Goal: Task Accomplishment & Management: Use online tool/utility

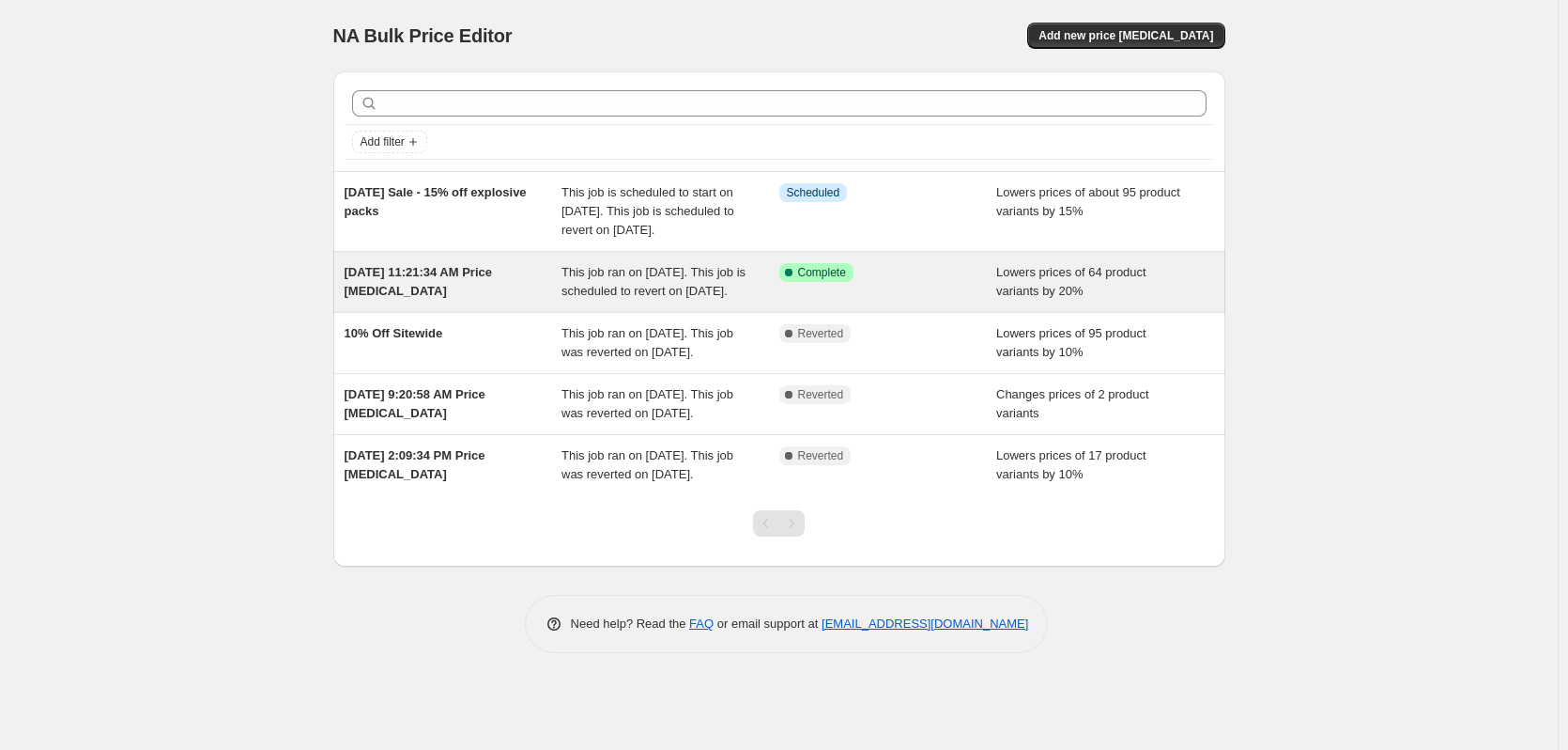
click at [667, 301] on div "This job ran on [DATE]. This job is scheduled to revert on [DATE]." at bounding box center [671, 281] width 217 height 37
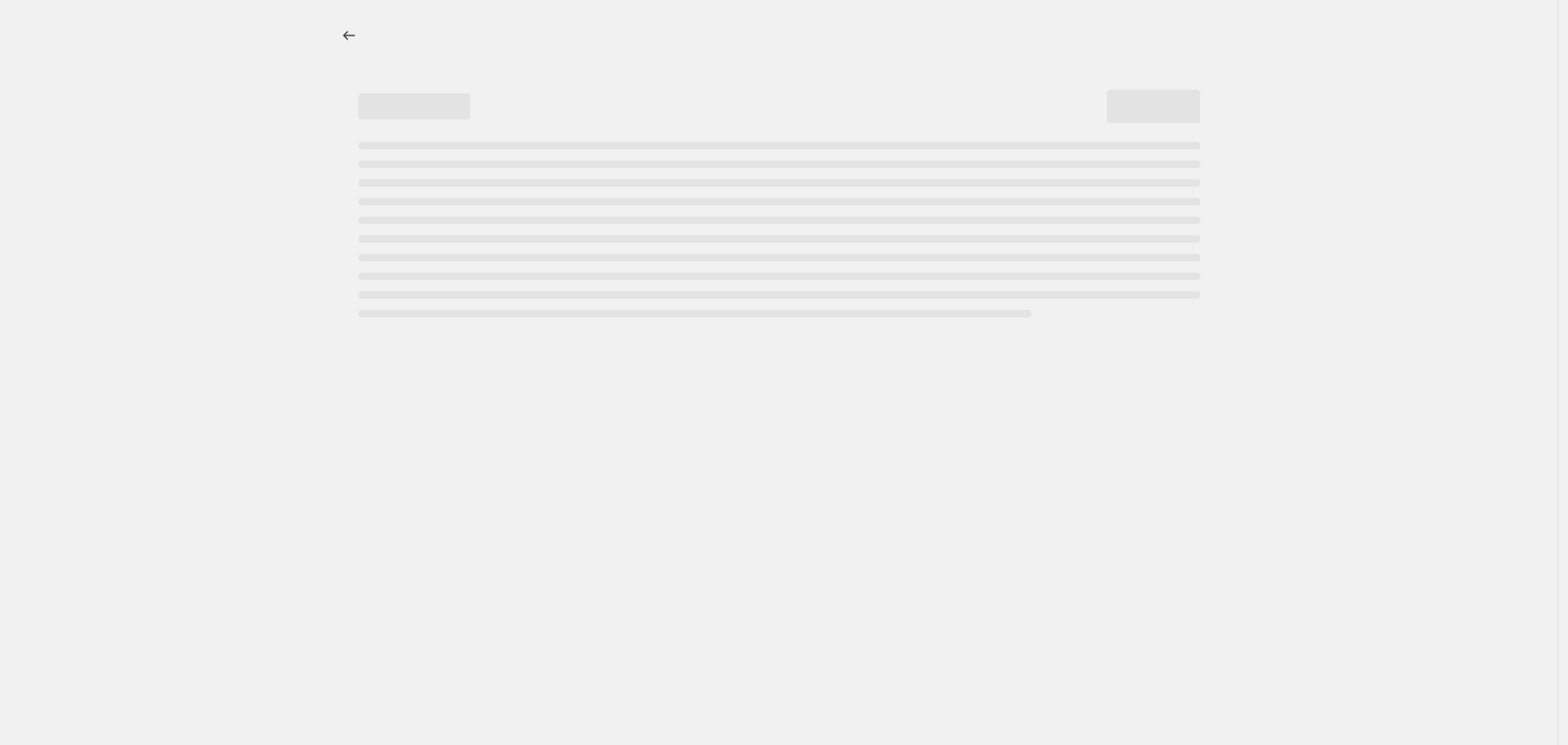
select select "percentage"
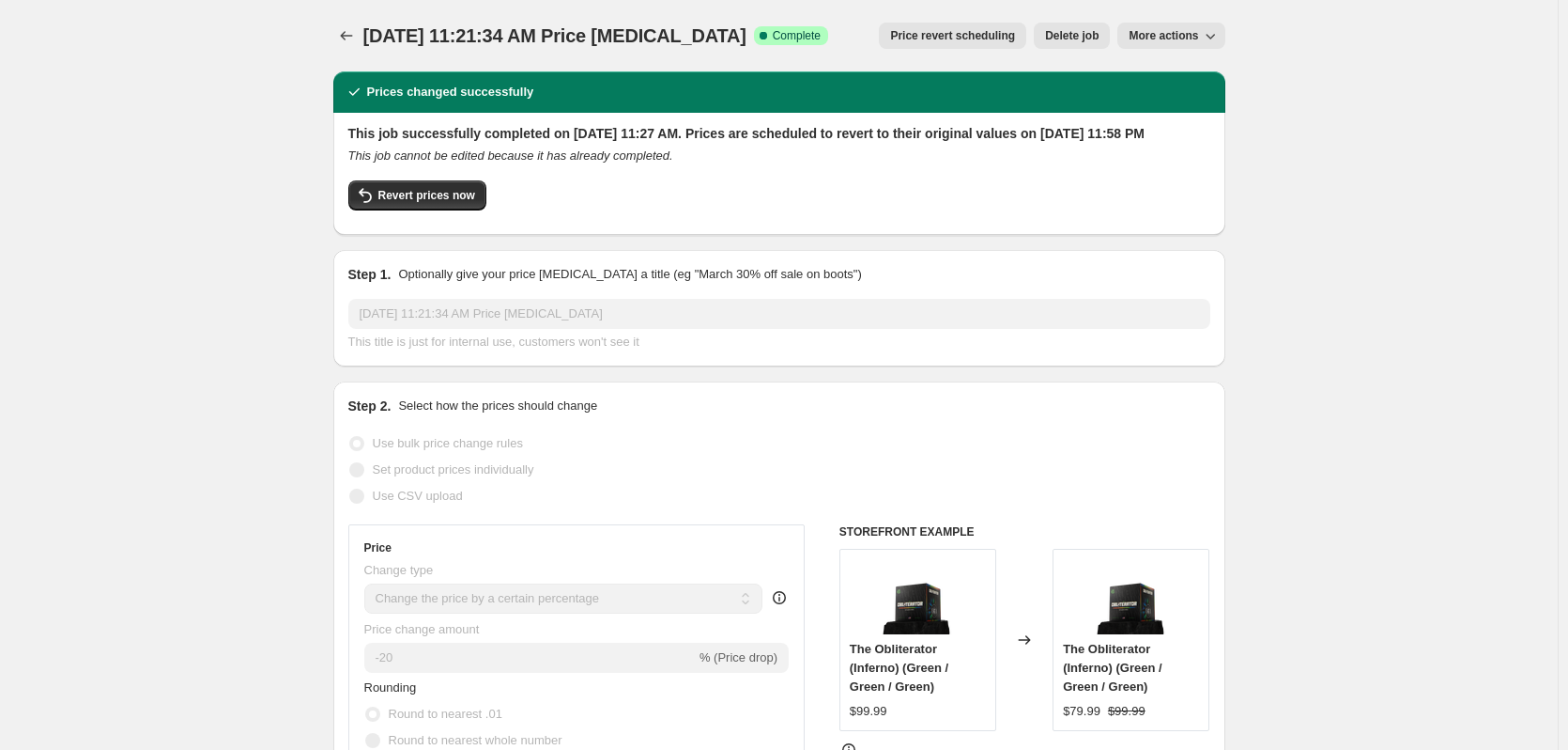
click at [958, 37] on span "Price revert scheduling" at bounding box center [952, 36] width 125 height 15
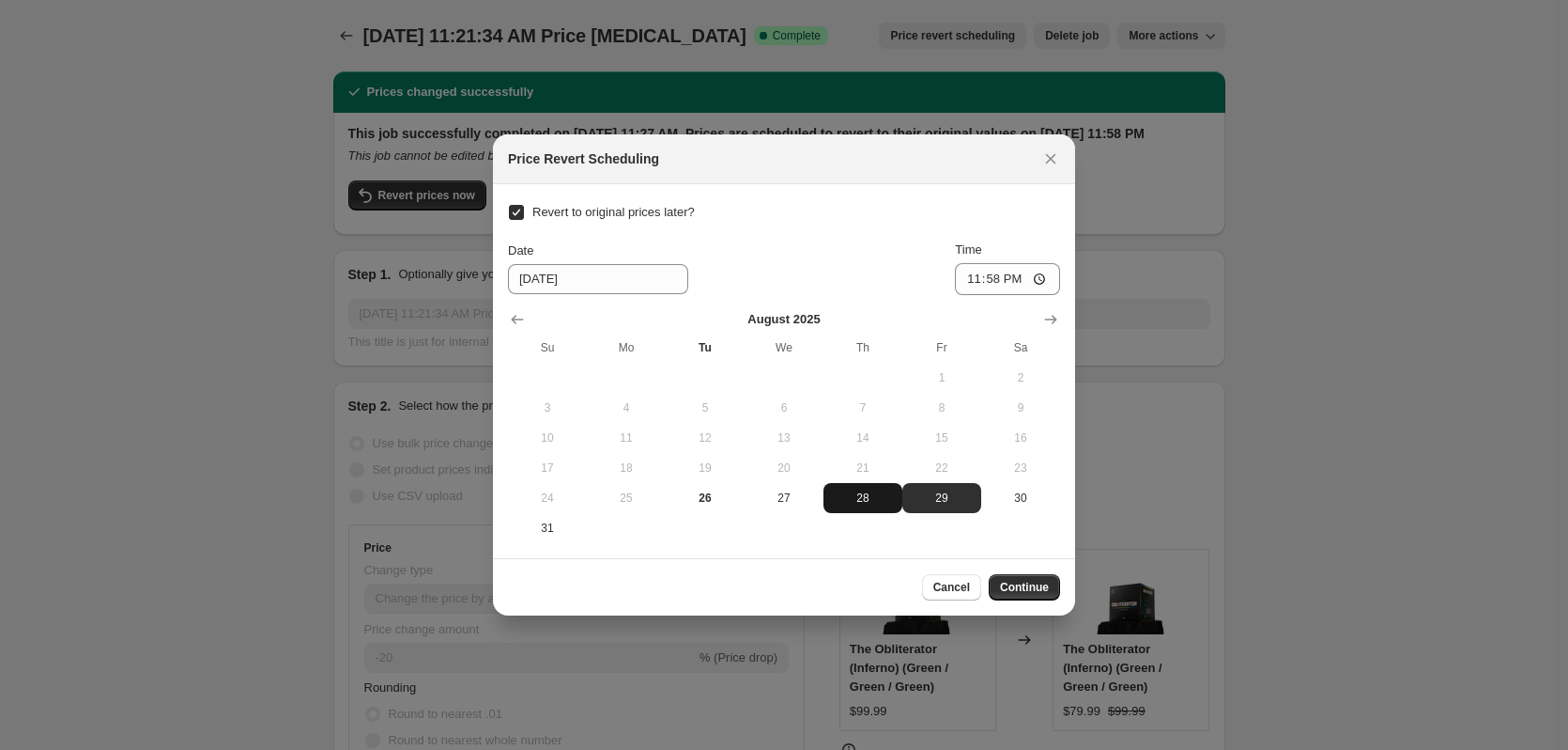
click at [854, 498] on span "28" at bounding box center [862, 498] width 64 height 15
type input "[DATE]"
click at [1032, 597] on button "Continue" at bounding box center [1024, 588] width 72 height 27
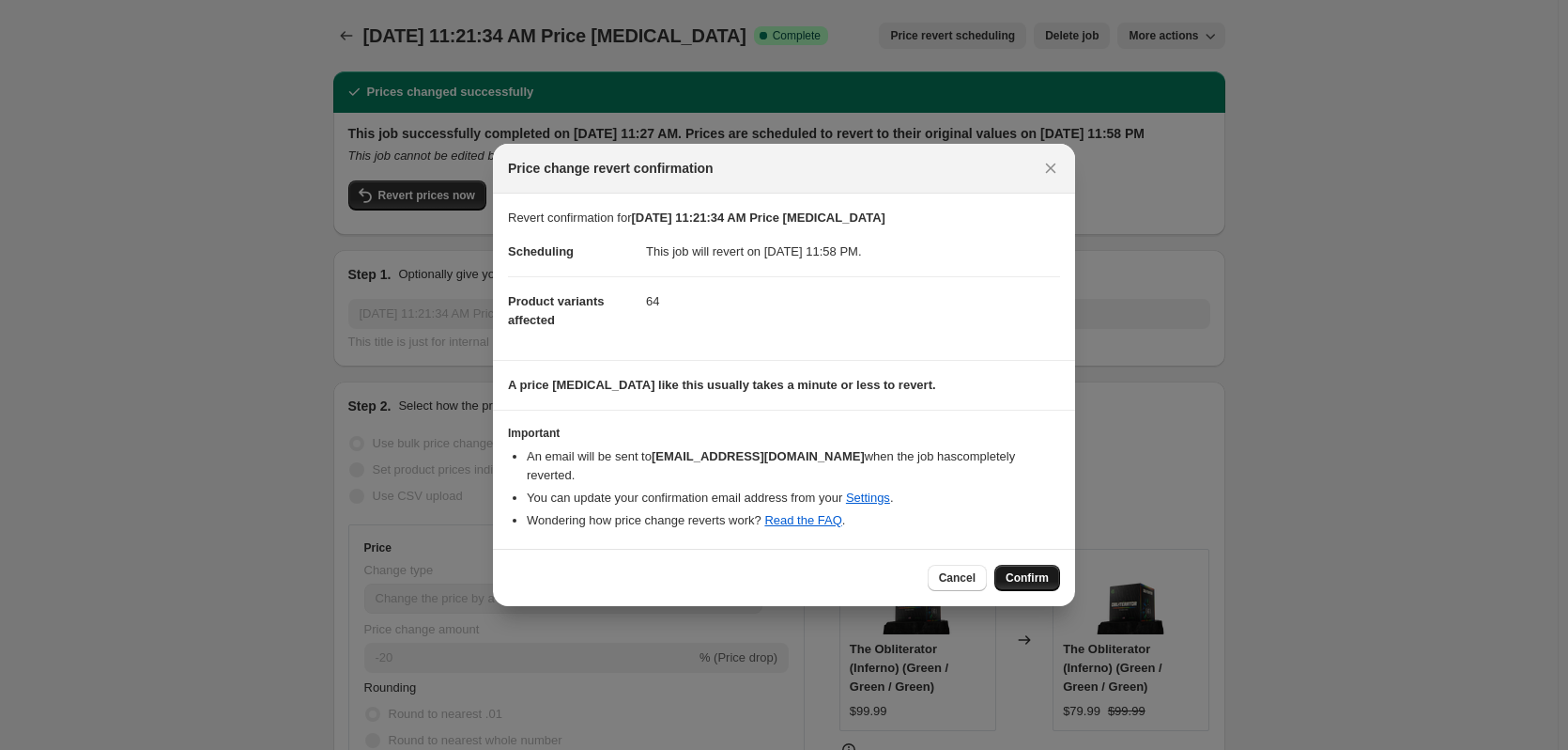
click at [1027, 582] on span "Confirm" at bounding box center [1026, 578] width 43 height 15
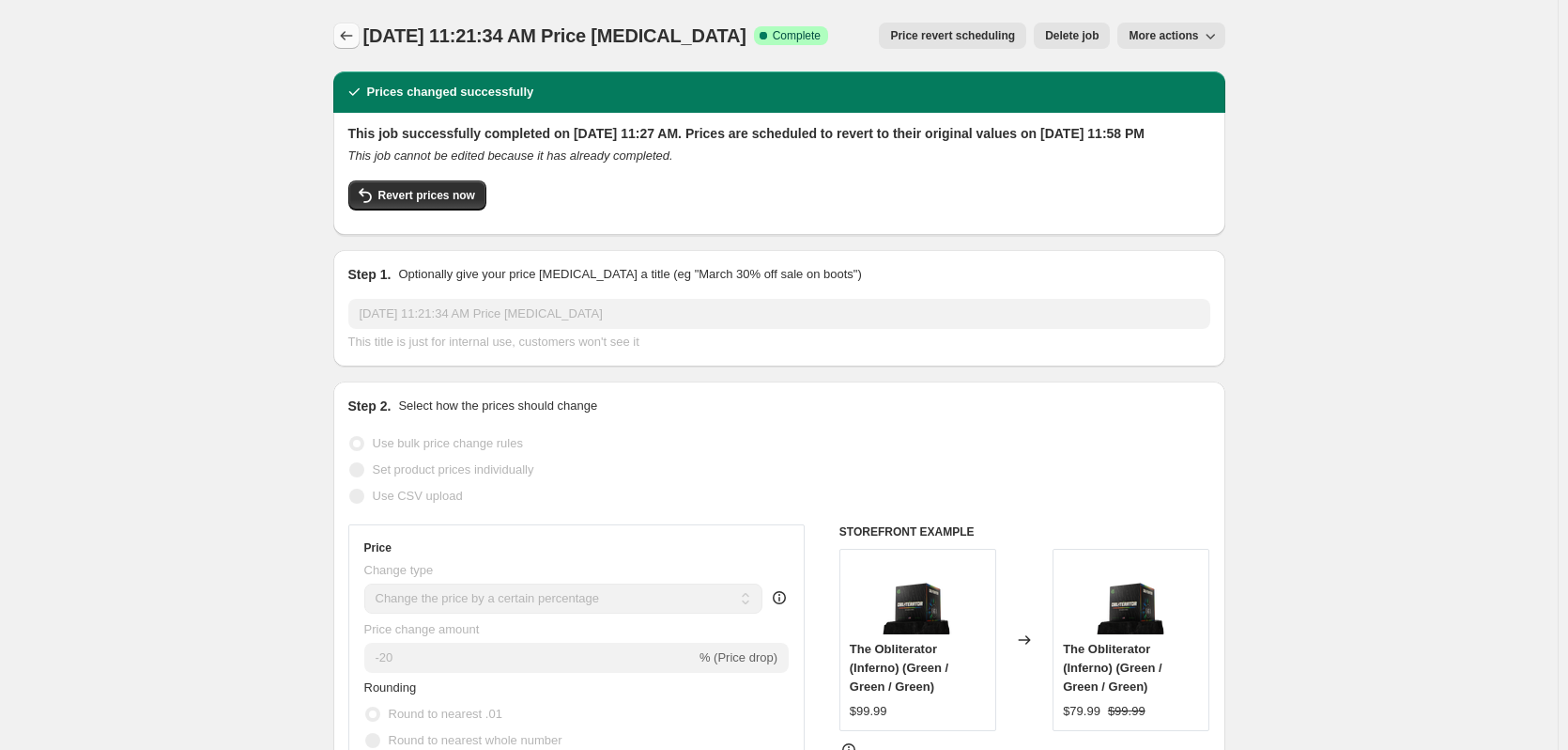
click at [351, 35] on icon "Price change jobs" at bounding box center [346, 36] width 19 height 19
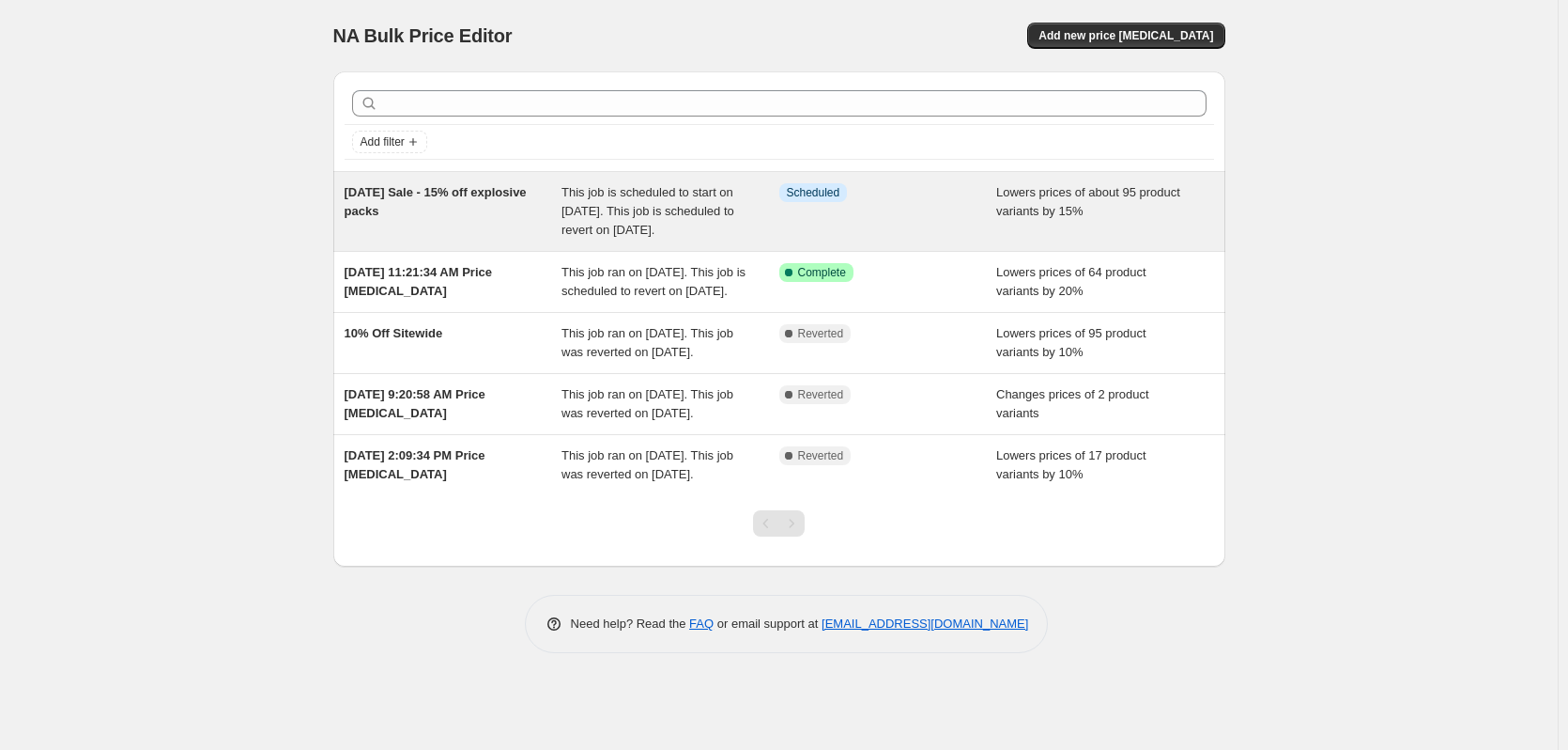
click at [570, 213] on span "This job is scheduled to start on [DATE]. This job is scheduled to revert on [D…" at bounding box center [648, 211] width 173 height 52
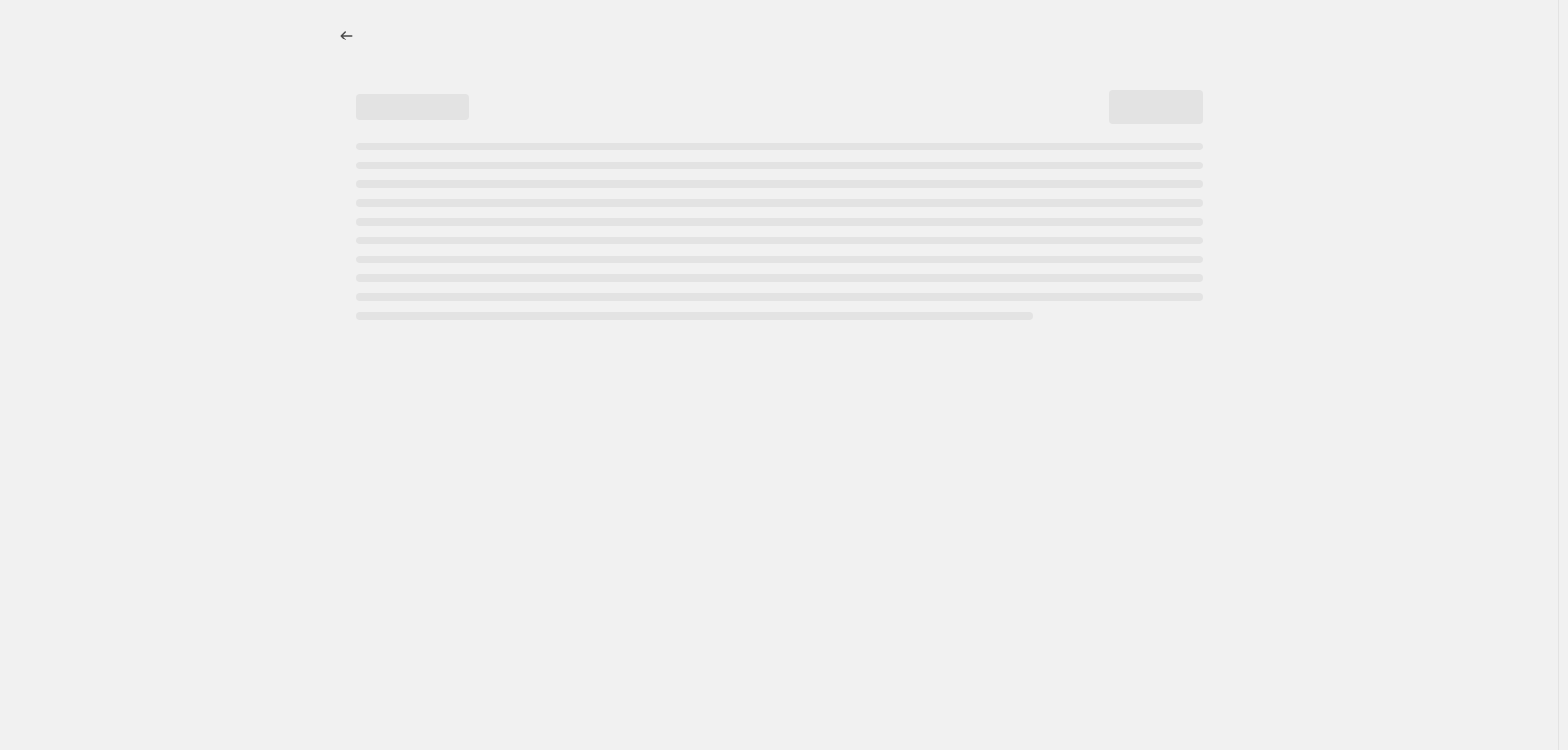
select select "percentage"
select select "collection"
select select "not_equal"
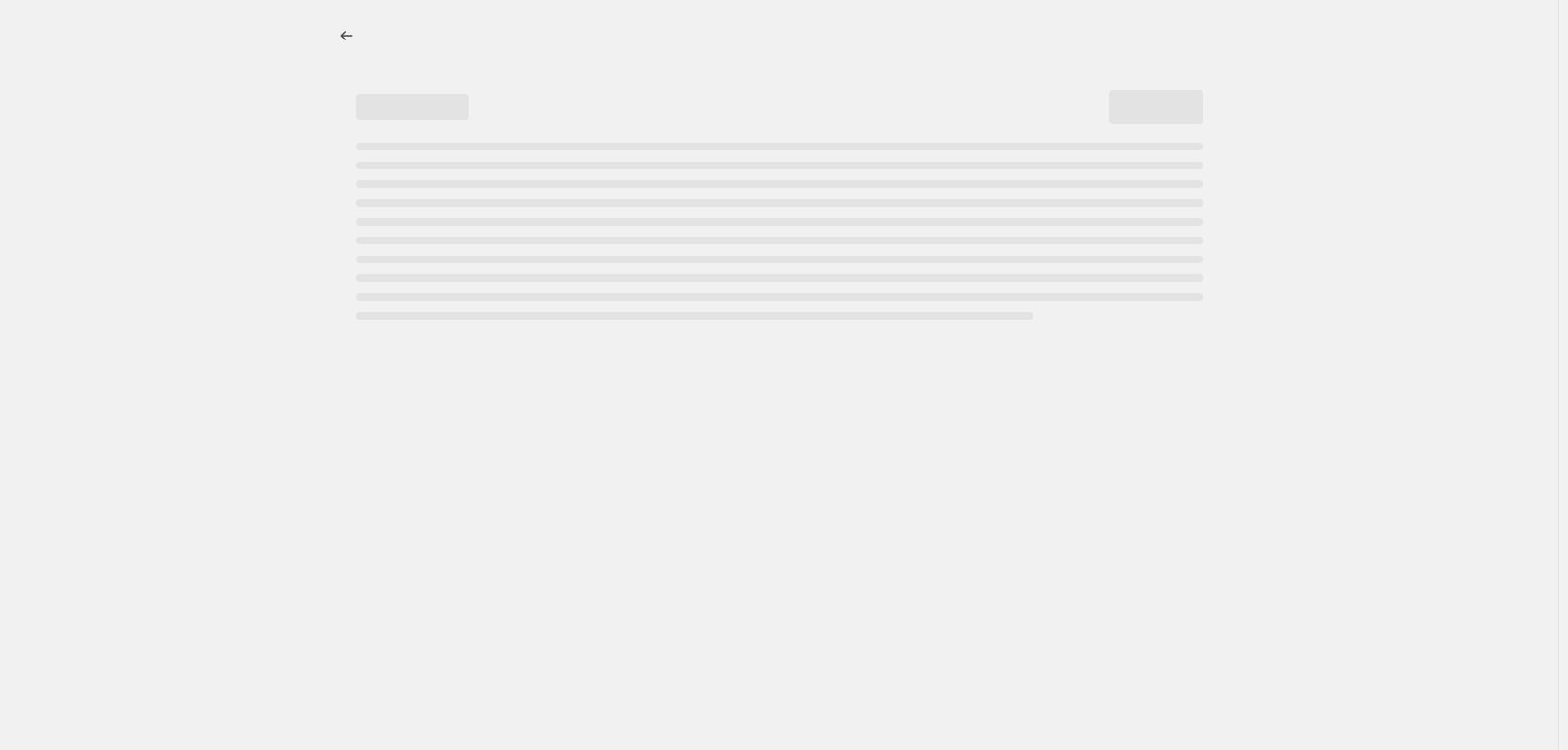
select select "collection"
select select "not_equal"
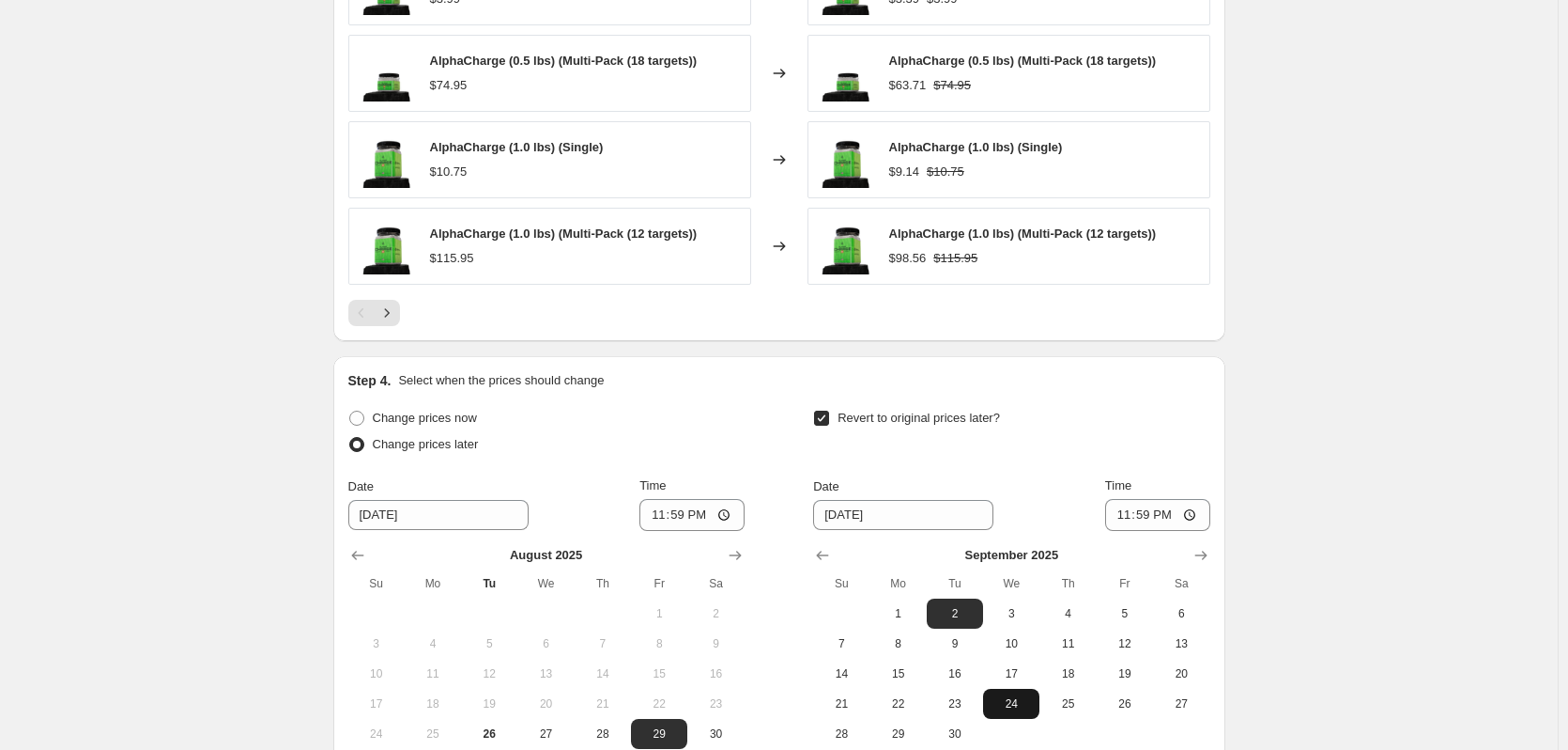
scroll to position [1970, 0]
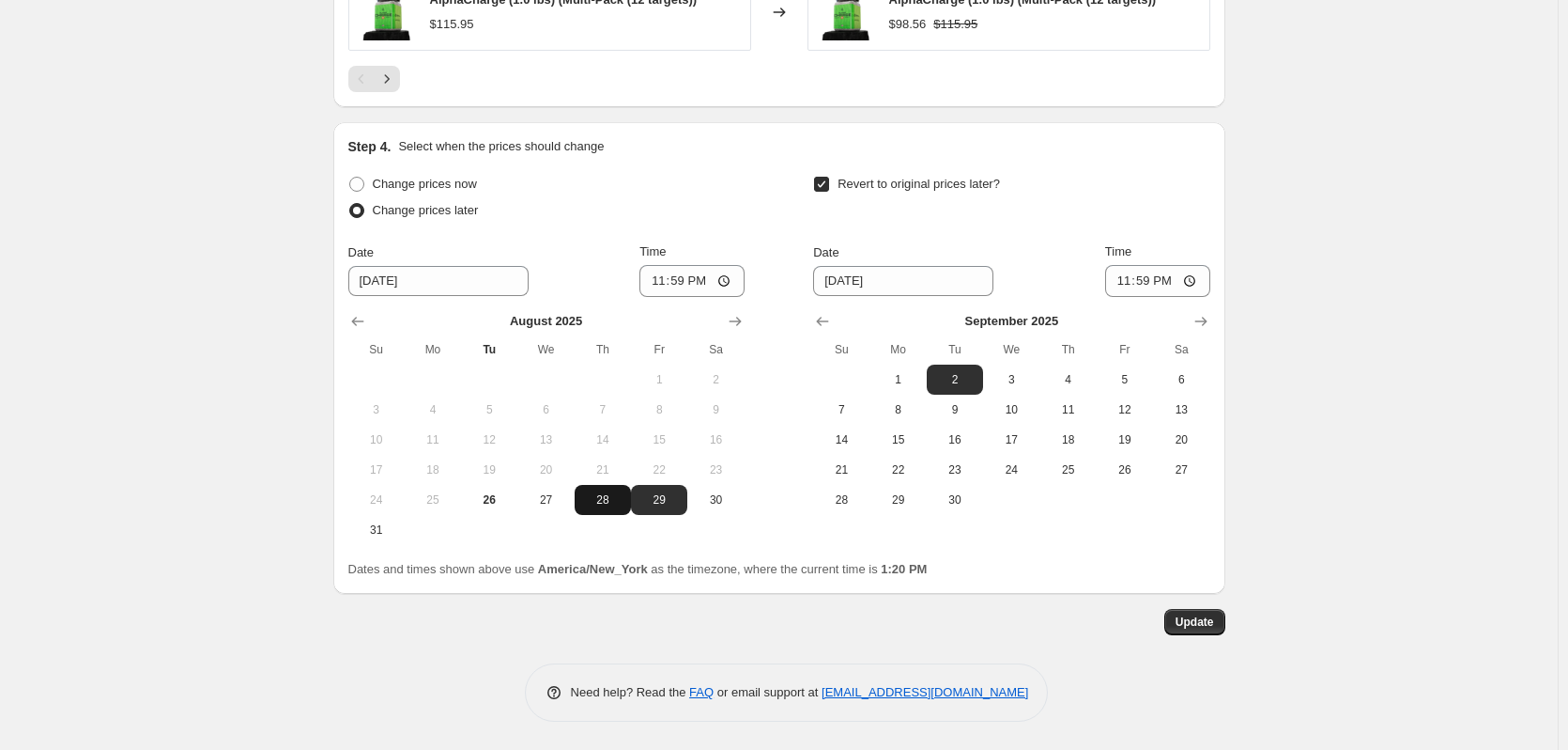
click at [612, 504] on span "28" at bounding box center [602, 500] width 41 height 15
type input "[DATE]"
click at [1197, 623] on span "Update" at bounding box center [1195, 622] width 38 height 15
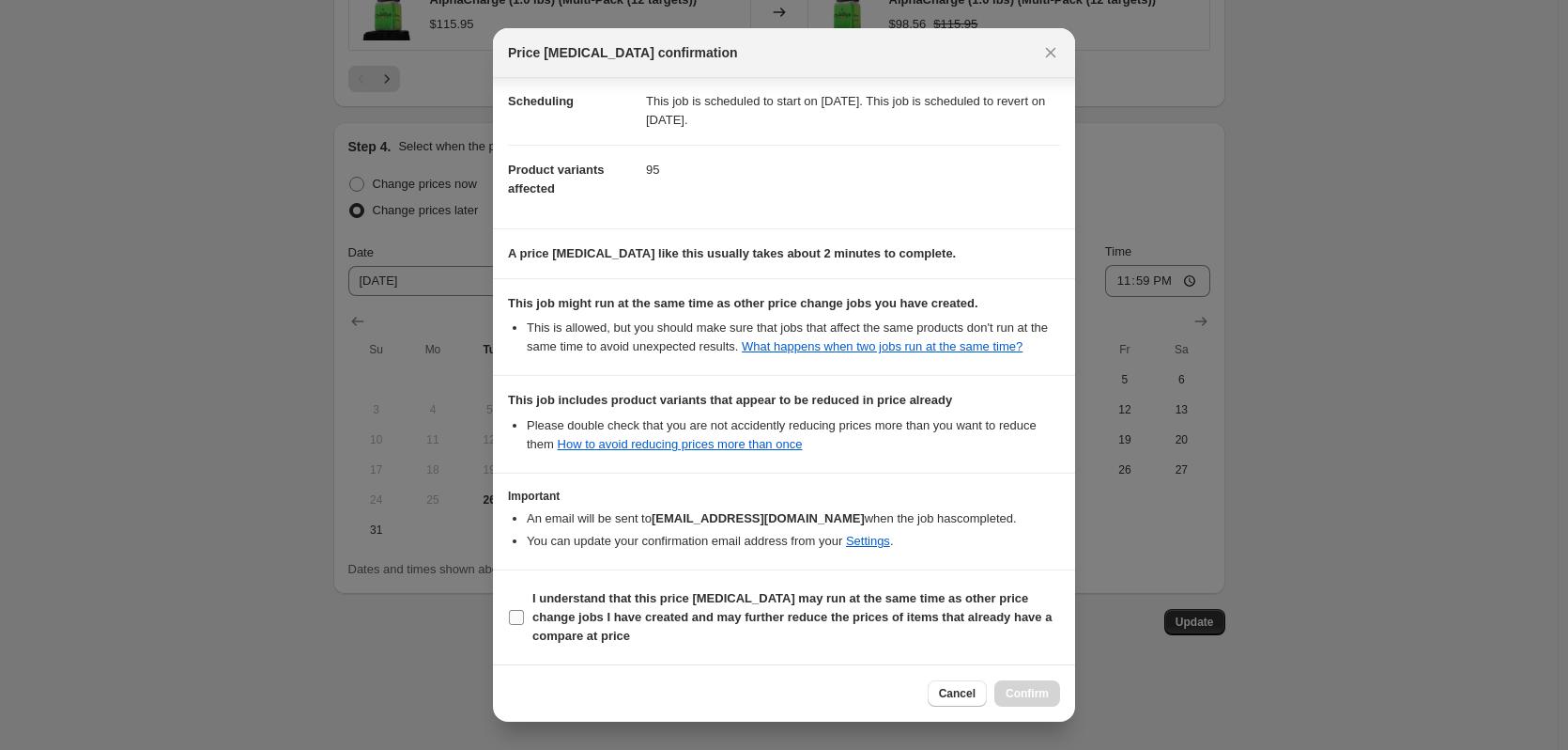
scroll to position [191, 0]
click at [517, 616] on input "I understand that this price [MEDICAL_DATA] may run at the same time as other p…" at bounding box center [517, 617] width 15 height 15
checkbox input "true"
click at [1034, 690] on span "Confirm" at bounding box center [1026, 694] width 43 height 15
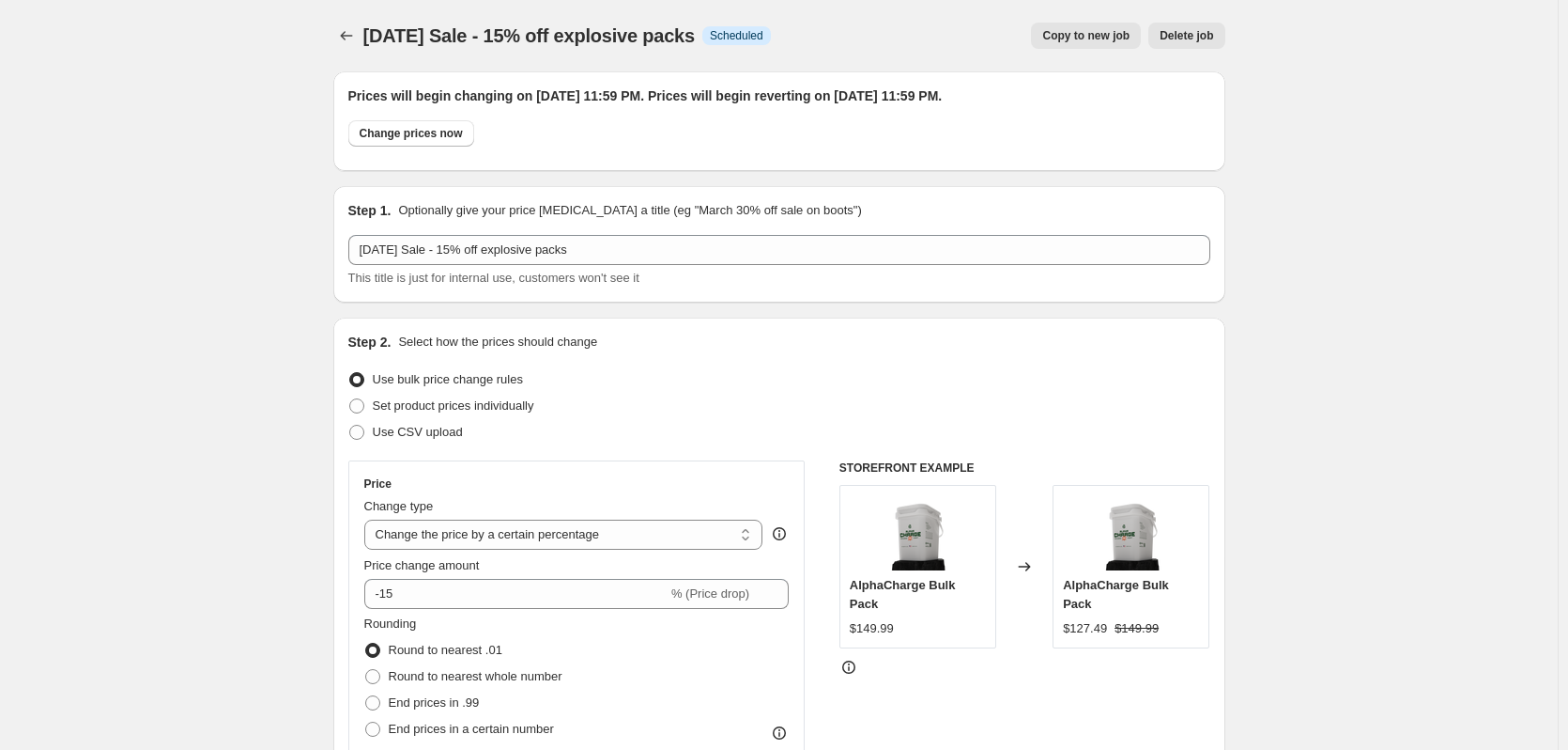
scroll to position [1970, 0]
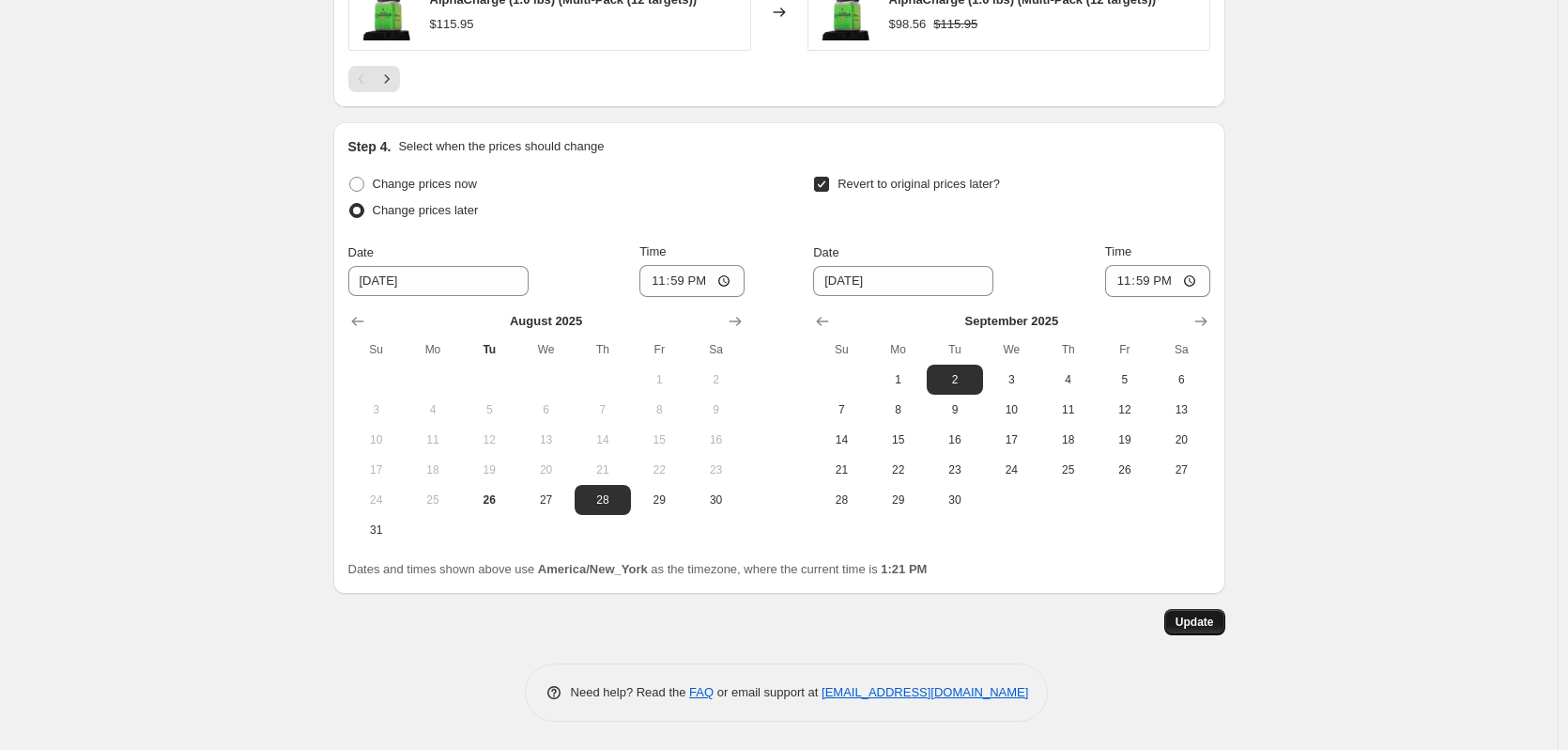
click at [1199, 620] on span "Update" at bounding box center [1195, 622] width 38 height 15
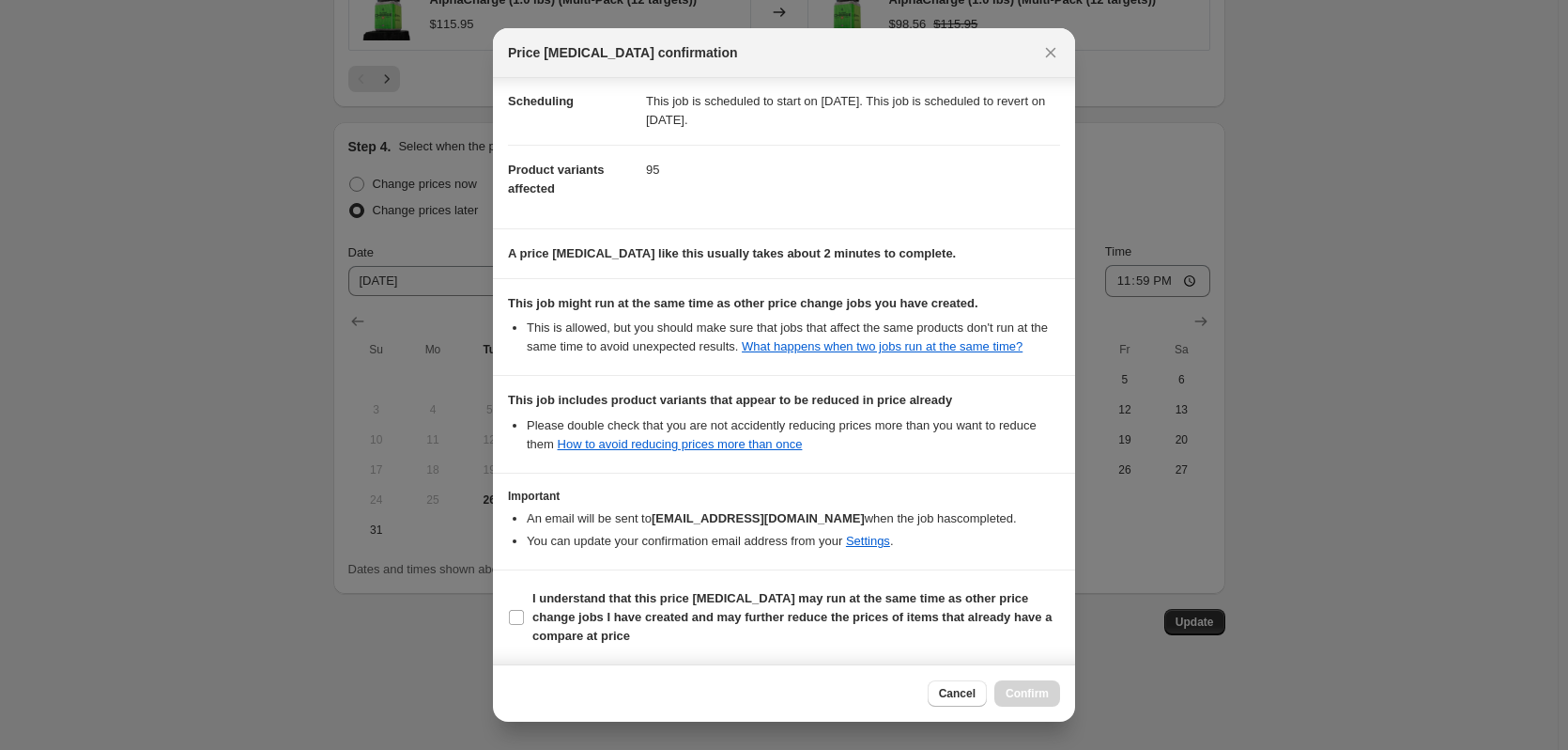
scroll to position [191, 0]
click at [509, 623] on input "I understand that this price [MEDICAL_DATA] may run at the same time as other p…" at bounding box center [517, 617] width 15 height 15
checkbox input "true"
click at [1021, 685] on button "Confirm" at bounding box center [1027, 694] width 66 height 27
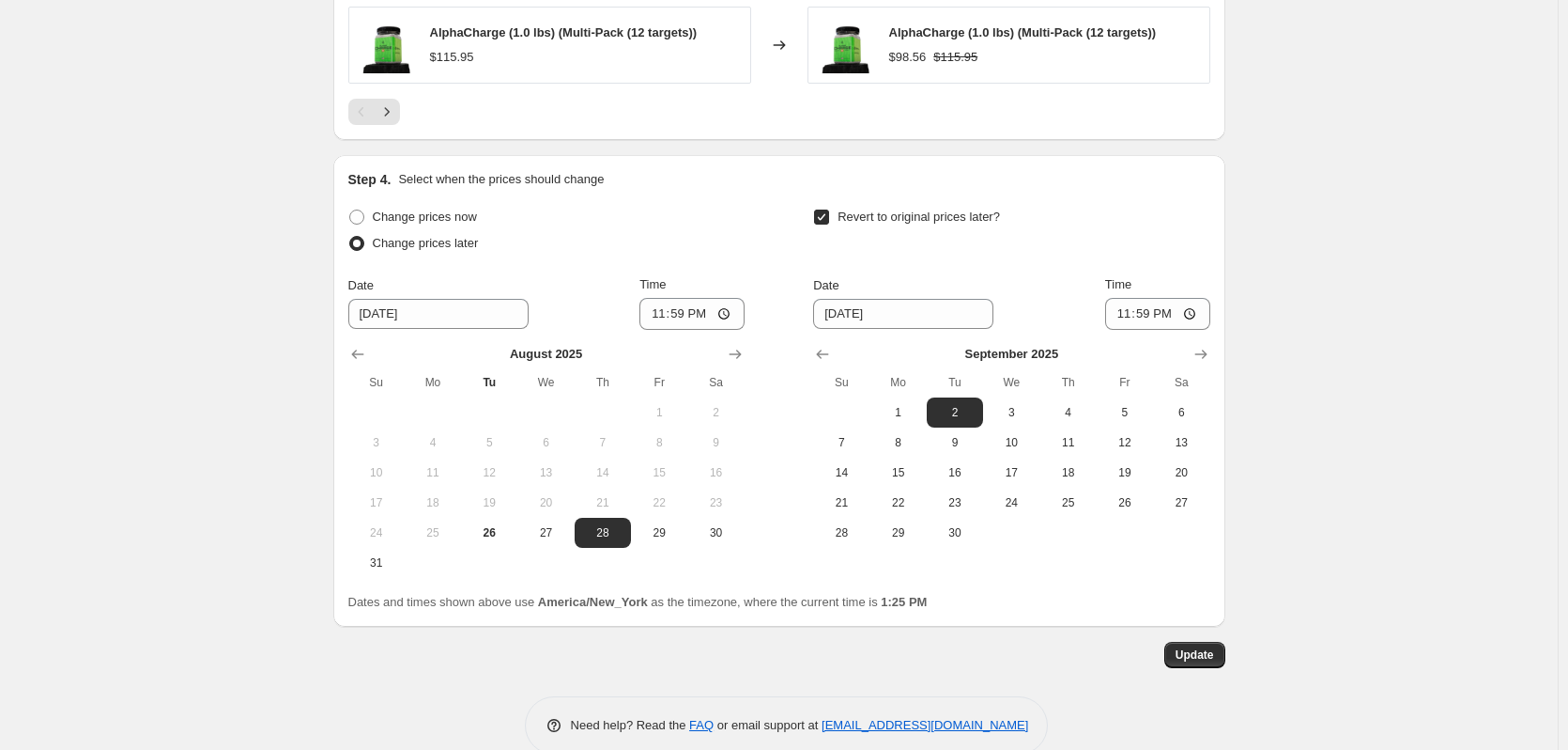
scroll to position [1970, 0]
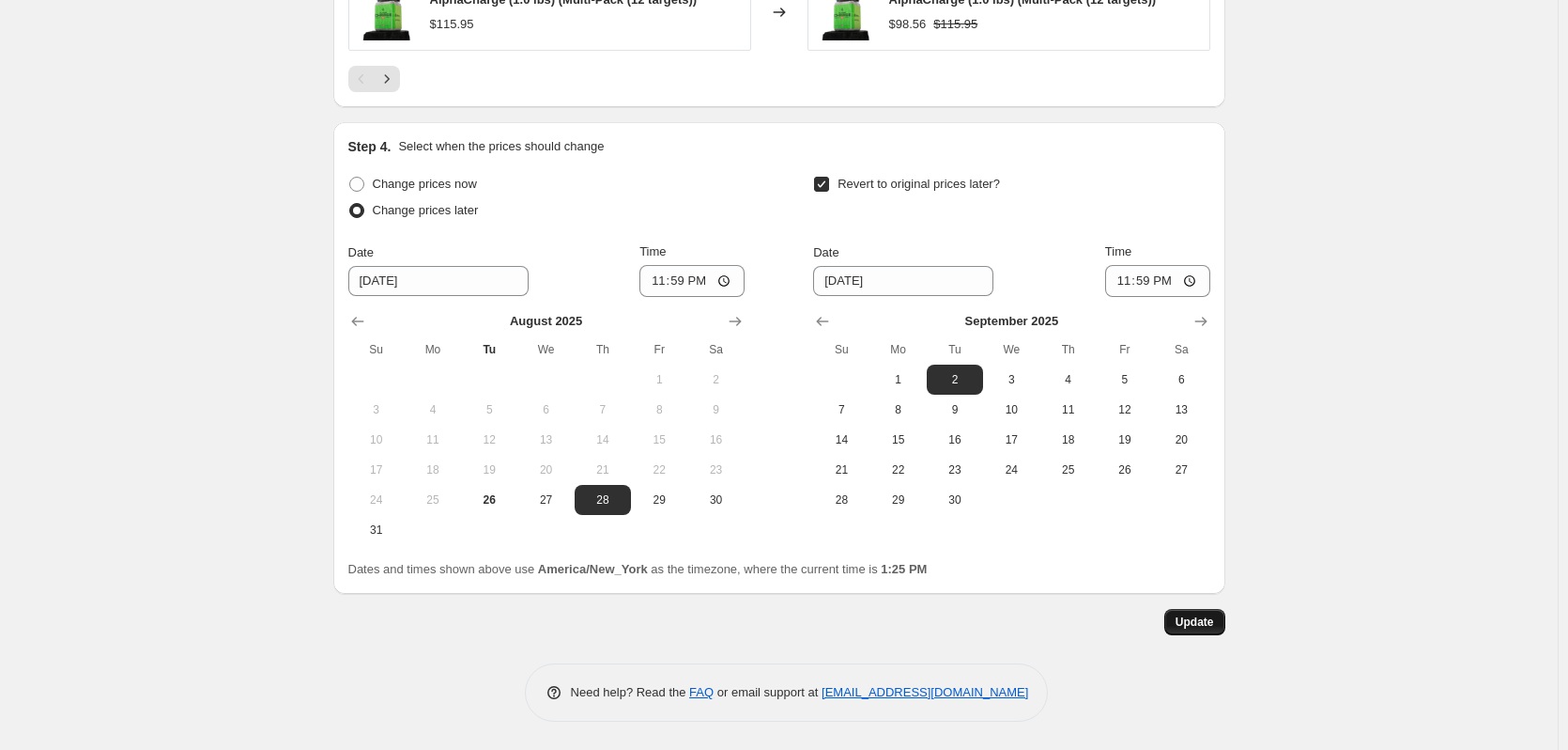
click at [1198, 622] on span "Update" at bounding box center [1195, 622] width 38 height 15
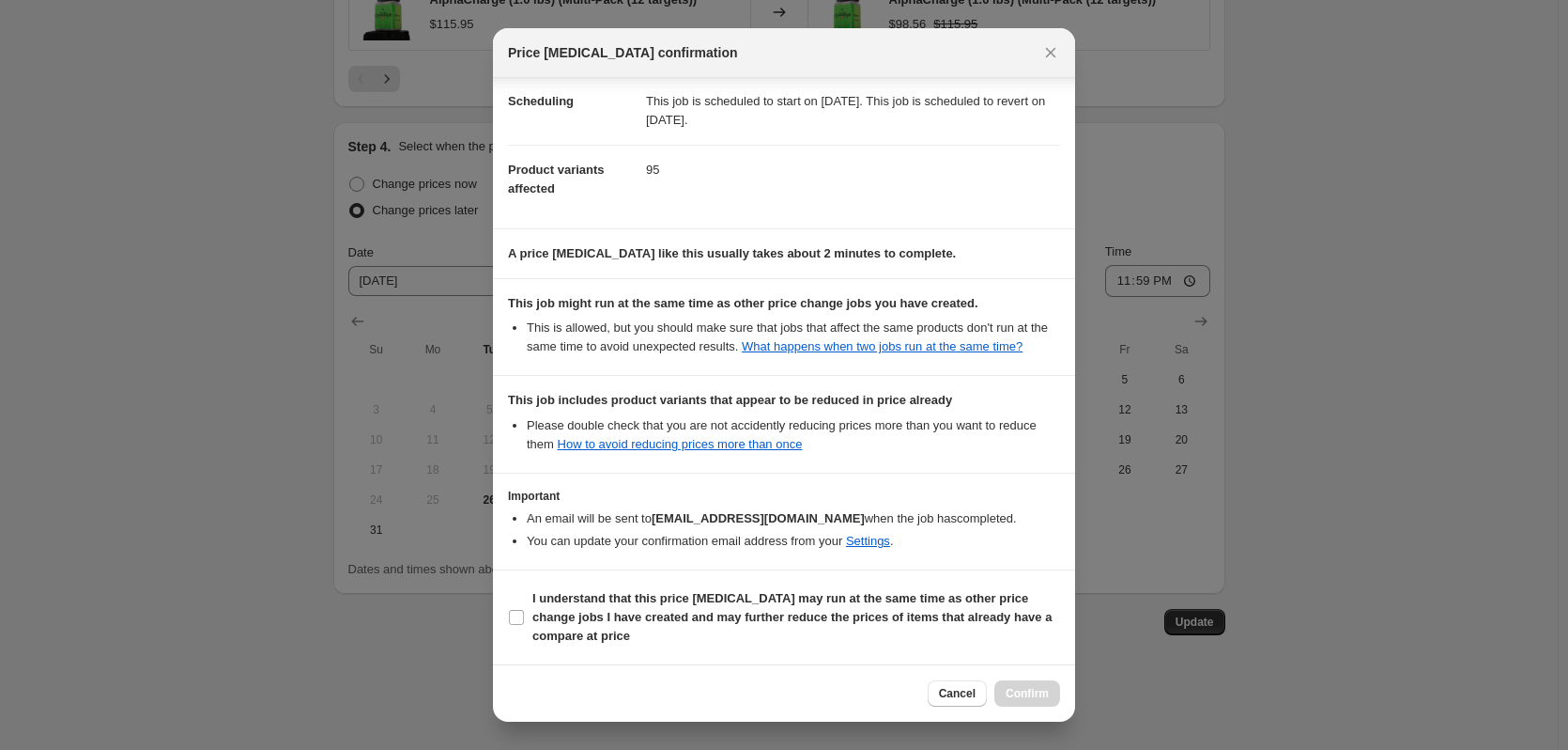
scroll to position [191, 0]
click at [517, 622] on input "I understand that this price [MEDICAL_DATA] may run at the same time as other p…" at bounding box center [517, 617] width 15 height 15
checkbox input "true"
click at [1043, 694] on span "Confirm" at bounding box center [1026, 694] width 43 height 15
